Goal: Transaction & Acquisition: Purchase product/service

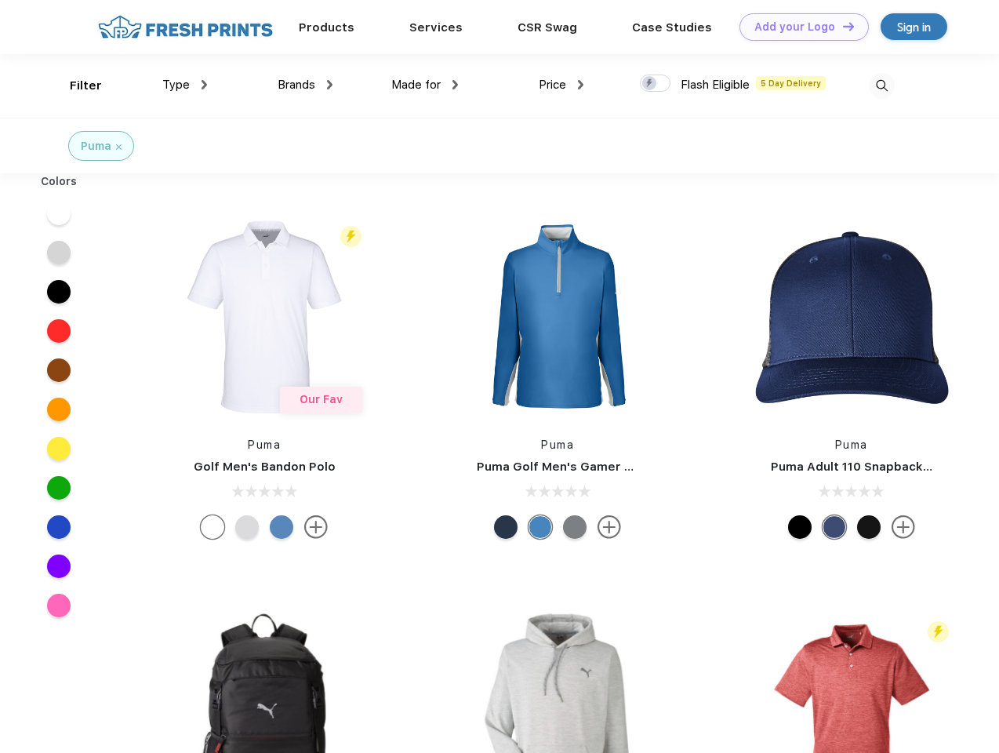
scroll to position [1, 0]
click at [798, 27] on link "Add your Logo Design Tool" at bounding box center [803, 26] width 129 height 27
click at [0, 0] on div "Design Tool" at bounding box center [0, 0] width 0 height 0
click at [841, 26] on link "Add your Logo Design Tool" at bounding box center [803, 26] width 129 height 27
click at [75, 85] on div "Filter" at bounding box center [86, 86] width 32 height 18
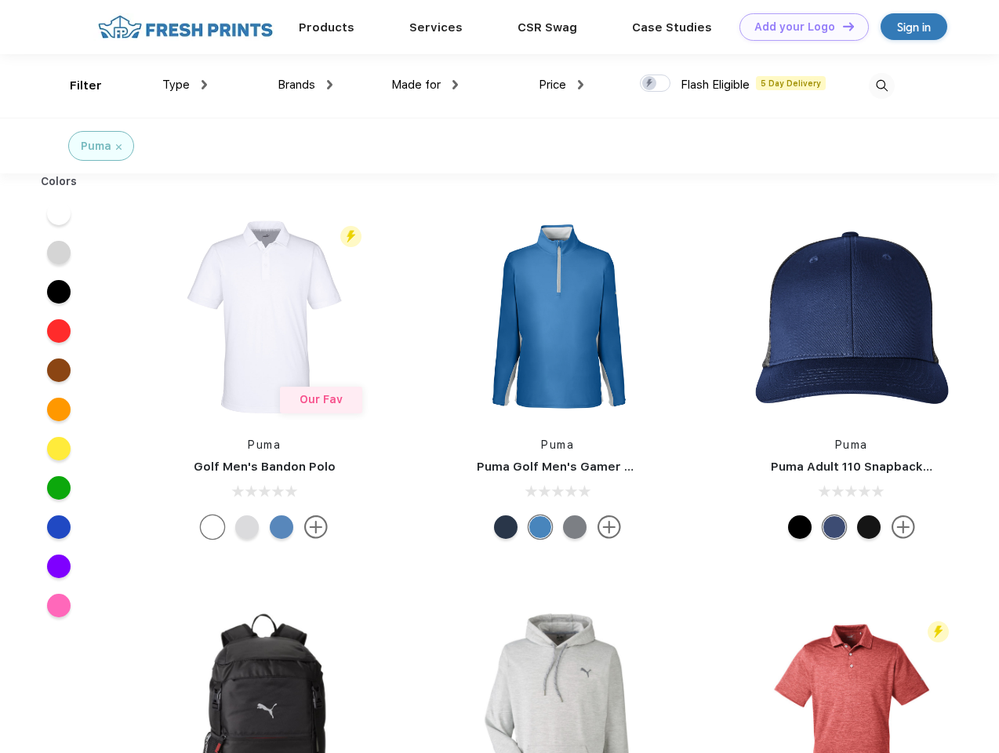
click at [185, 85] on span "Type" at bounding box center [175, 85] width 27 height 14
click at [305, 85] on span "Brands" at bounding box center [297, 85] width 38 height 14
click at [425, 85] on span "Made for" at bounding box center [415, 85] width 49 height 14
click at [561, 85] on span "Price" at bounding box center [552, 85] width 27 height 14
click at [655, 84] on div at bounding box center [655, 82] width 31 height 17
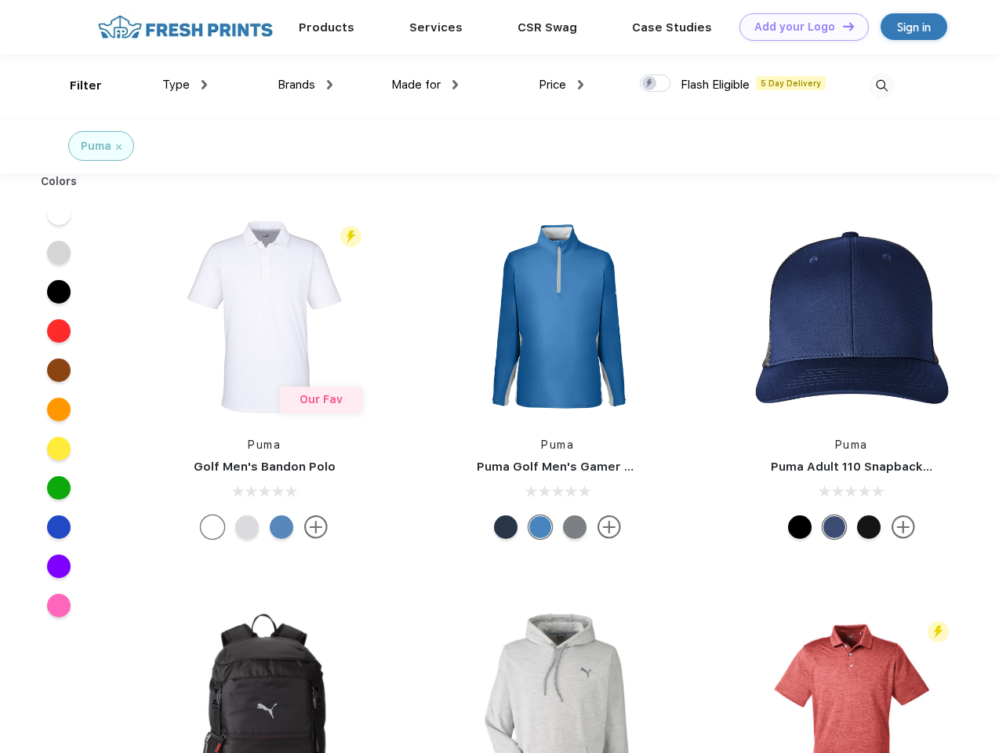
click at [650, 84] on input "checkbox" at bounding box center [645, 79] width 10 height 10
click at [881, 85] on img at bounding box center [882, 86] width 26 height 26
